Goal: Check status: Check status

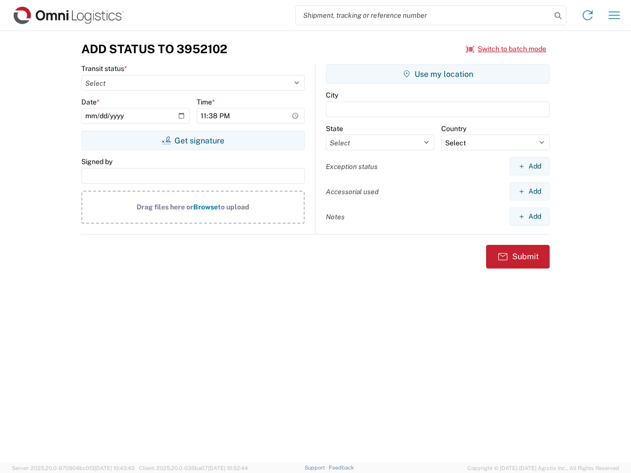
click at [423, 15] on input "search" at bounding box center [423, 15] width 255 height 19
click at [558, 16] on icon at bounding box center [558, 16] width 14 height 14
click at [587, 15] on icon at bounding box center [587, 15] width 16 height 16
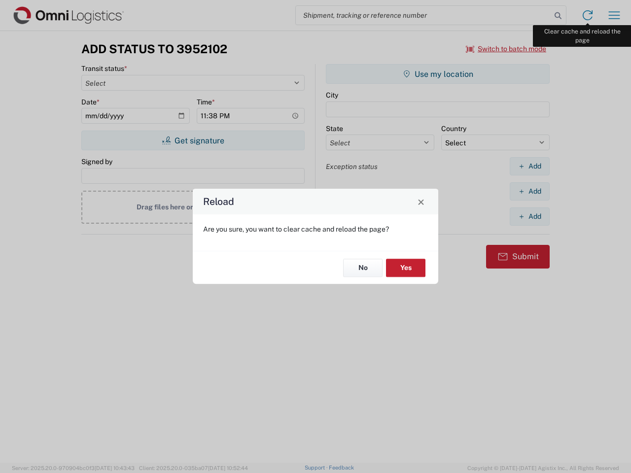
click at [614, 15] on div "Reload Are you sure, you want to clear cache and reload the page? No Yes" at bounding box center [315, 236] width 631 height 473
click at [506, 49] on div "Reload Are you sure, you want to clear cache and reload the page? No Yes" at bounding box center [315, 236] width 631 height 473
click at [193, 140] on div "Reload Are you sure, you want to clear cache and reload the page? No Yes" at bounding box center [315, 236] width 631 height 473
click at [438, 74] on div "Reload Are you sure, you want to clear cache and reload the page? No Yes" at bounding box center [315, 236] width 631 height 473
click at [529, 166] on div "Reload Are you sure, you want to clear cache and reload the page? No Yes" at bounding box center [315, 236] width 631 height 473
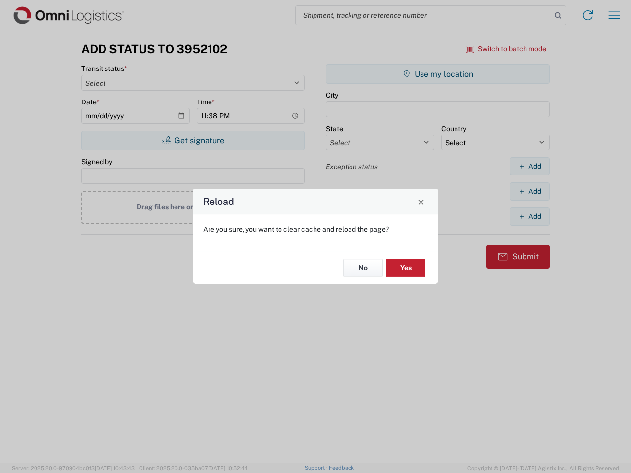
click at [529, 191] on div "Reload Are you sure, you want to clear cache and reload the page? No Yes" at bounding box center [315, 236] width 631 height 473
click at [529, 216] on div "Reload Are you sure, you want to clear cache and reload the page? No Yes" at bounding box center [315, 236] width 631 height 473
